Goal: Communication & Community: Ask a question

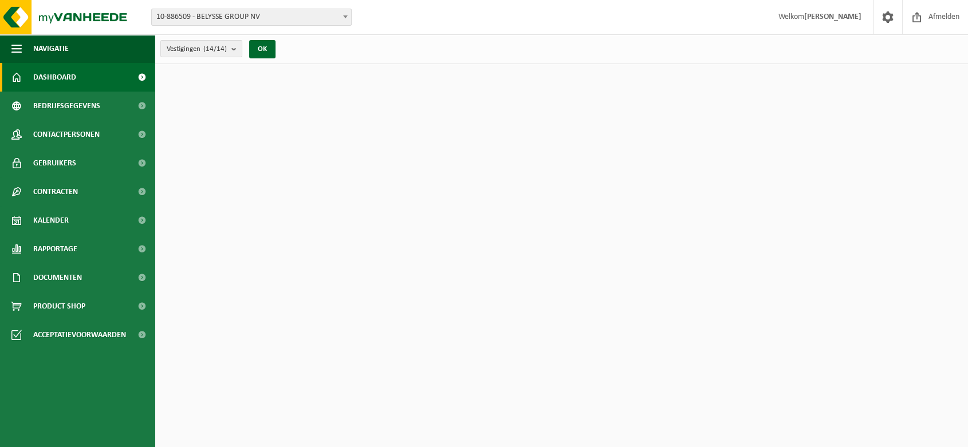
click at [227, 22] on span "10-886509 - BELYSSE GROUP NV" at bounding box center [251, 17] width 199 height 16
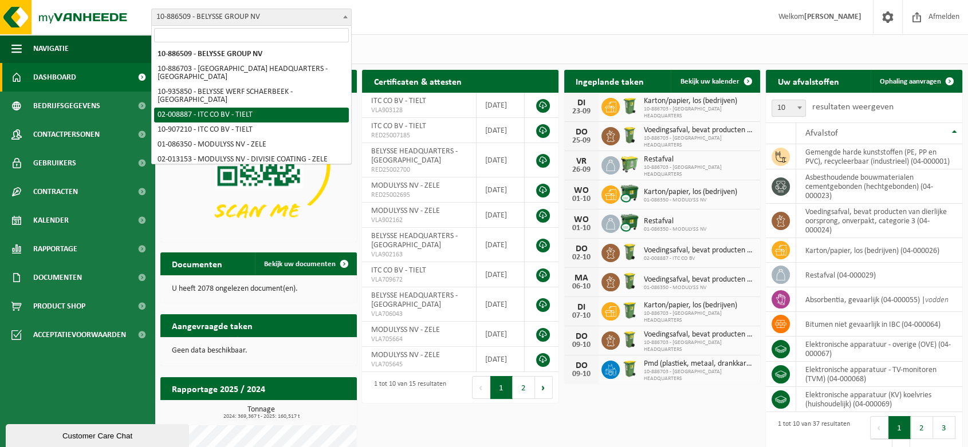
select select "1497"
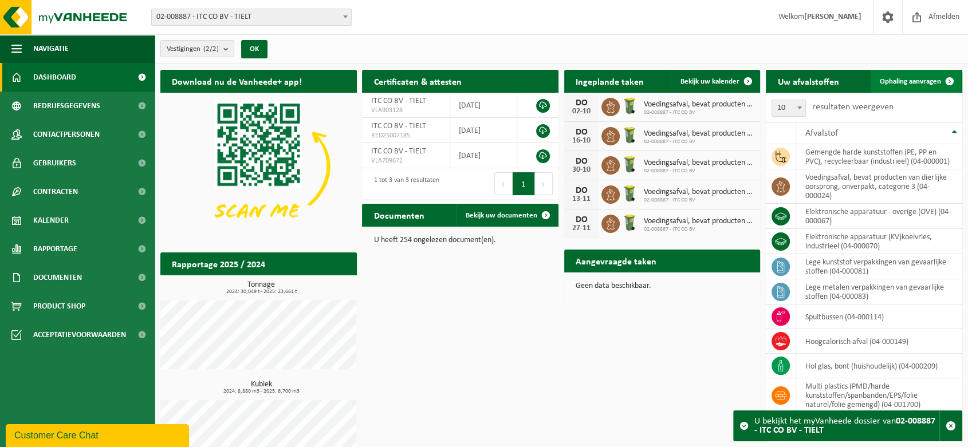
click at [921, 78] on span "Ophaling aanvragen" at bounding box center [910, 81] width 61 height 7
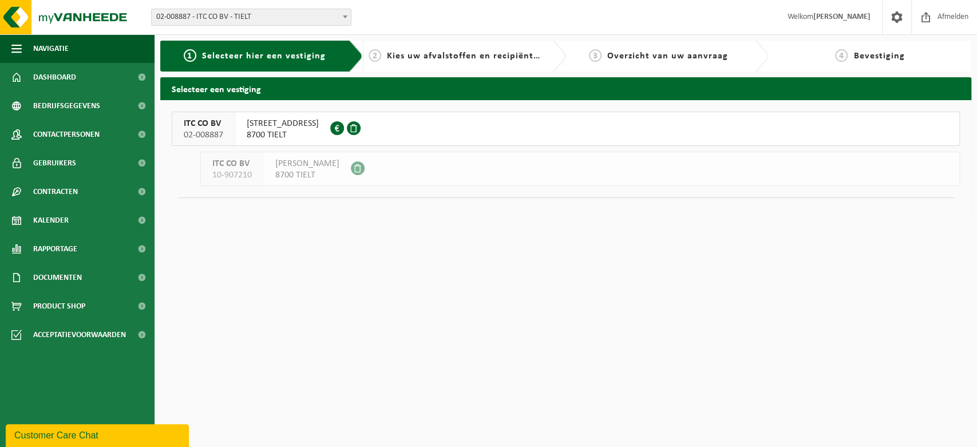
click at [272, 133] on span "8700 TIELT" at bounding box center [283, 134] width 72 height 11
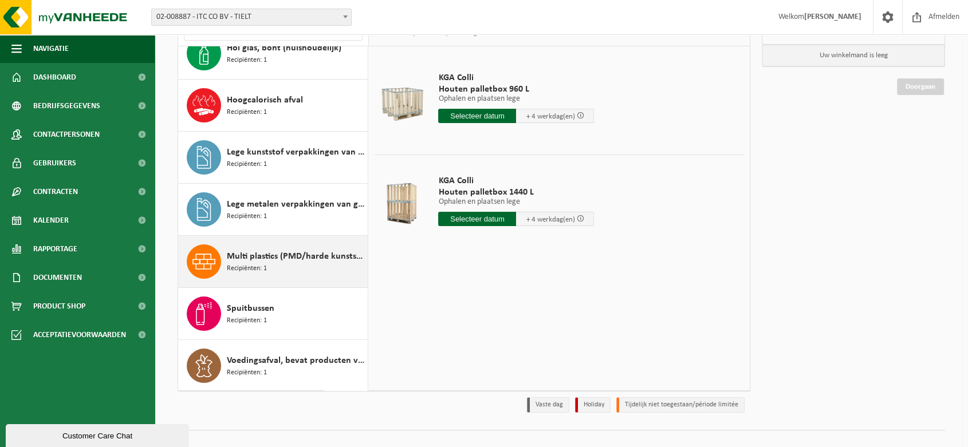
scroll to position [111, 0]
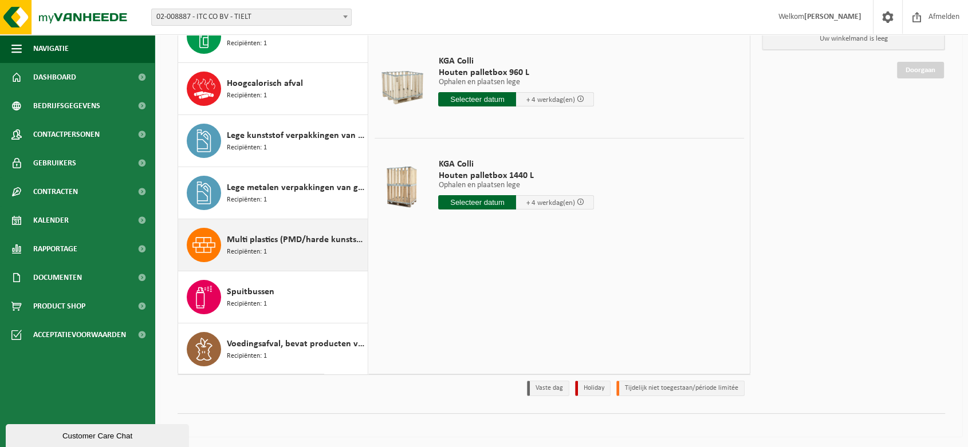
click at [253, 242] on span "Multi plastics (PMD/harde kunststoffen/spanbanden/EPS/folie naturel/folie gemen…" at bounding box center [296, 240] width 138 height 14
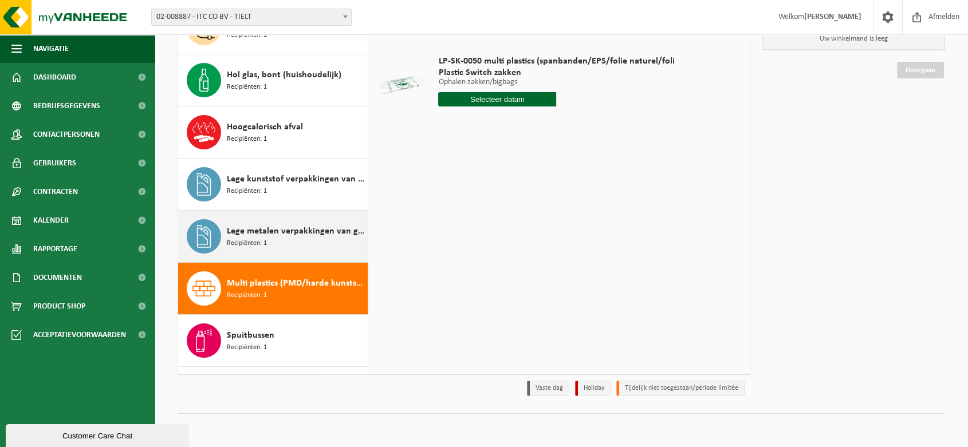
scroll to position [112, 0]
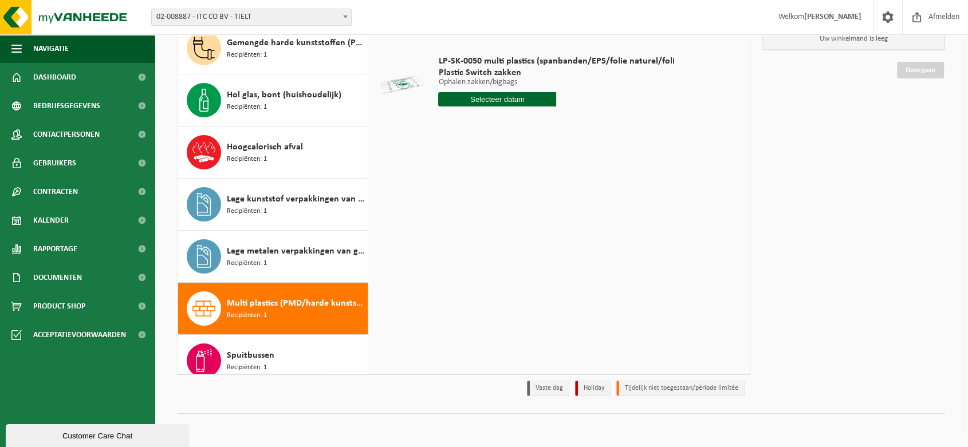
drag, startPoint x: 104, startPoint y: 431, endPoint x: 107, endPoint y: 701, distance: 269.7
click at [104, 432] on div "Customer Care Chat" at bounding box center [97, 436] width 166 height 9
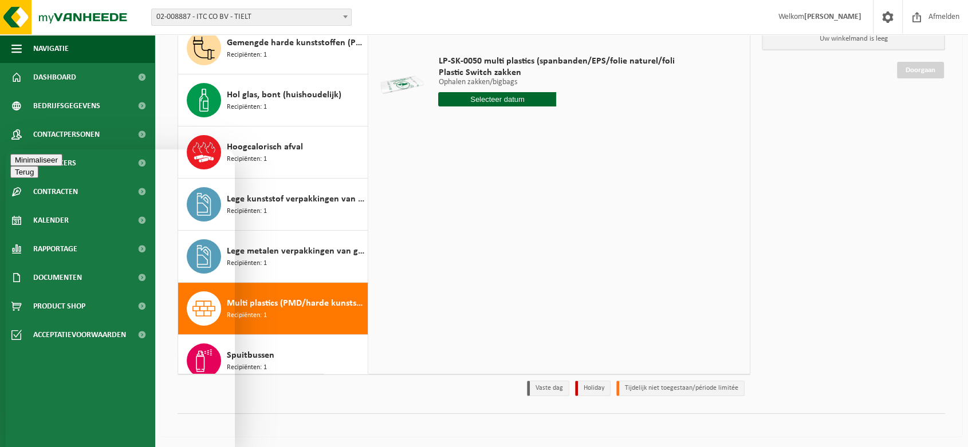
drag, startPoint x: 82, startPoint y: 436, endPoint x: 82, endPoint y: 444, distance: 7.4
type textarea "Goeiemorgen, in ITC Co willen we een vracht PVC palletten afvoeren. Welke stroo…"
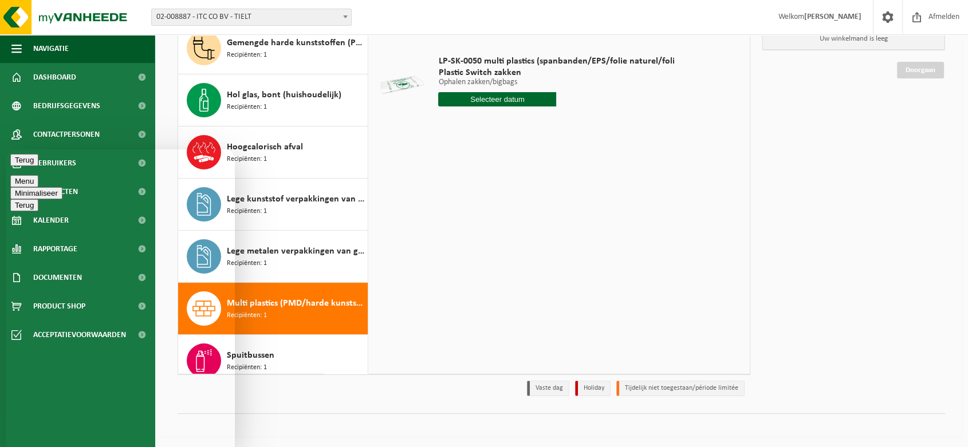
type textarea "ALvast bedankt"
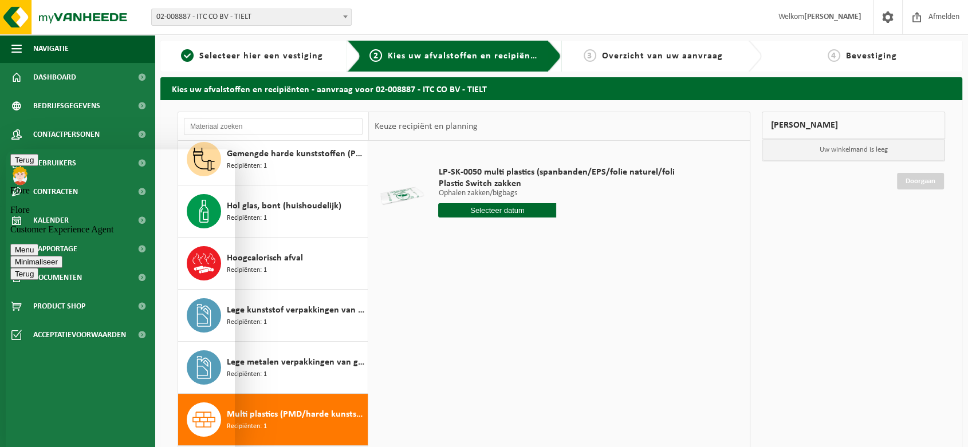
scroll to position [128, 0]
type textarea "Voorlopig verwijzen ze door naar Hannelore"
